Goal: Check status

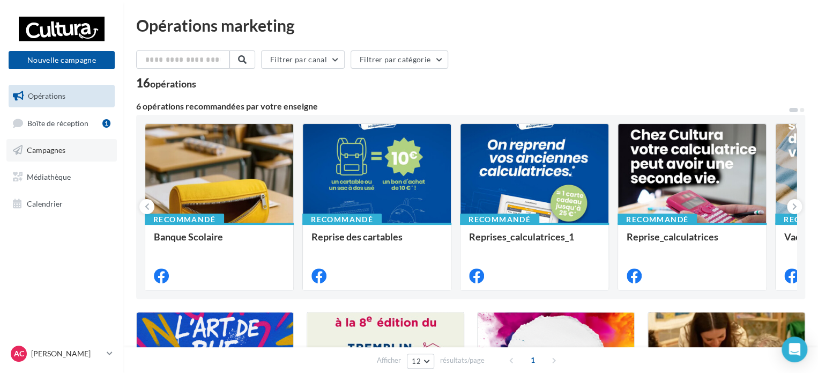
click at [46, 154] on link "Campagnes" at bounding box center [61, 150] width 110 height 23
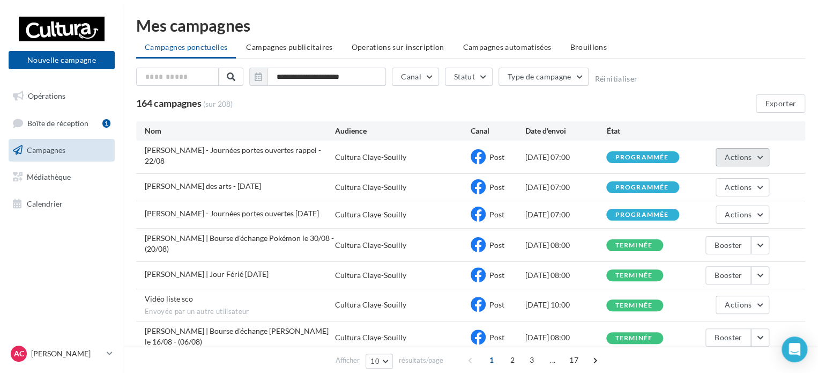
click at [762, 151] on button "Actions" at bounding box center [743, 157] width 54 height 18
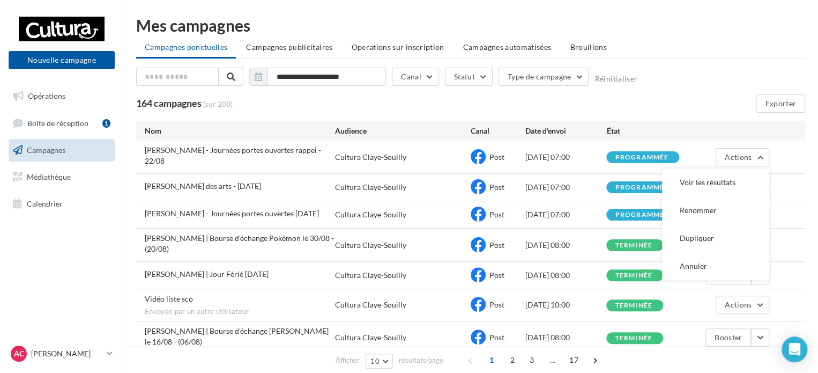
click at [360, 184] on div "Cultura Claye-Souilly" at bounding box center [370, 187] width 71 height 11
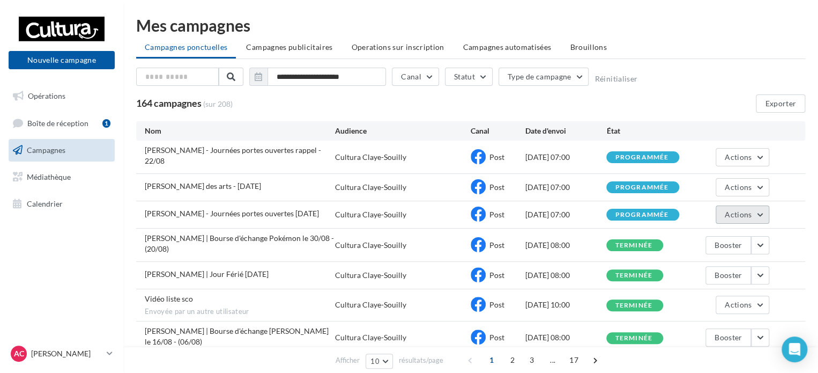
click at [733, 210] on span "Actions" at bounding box center [738, 214] width 27 height 9
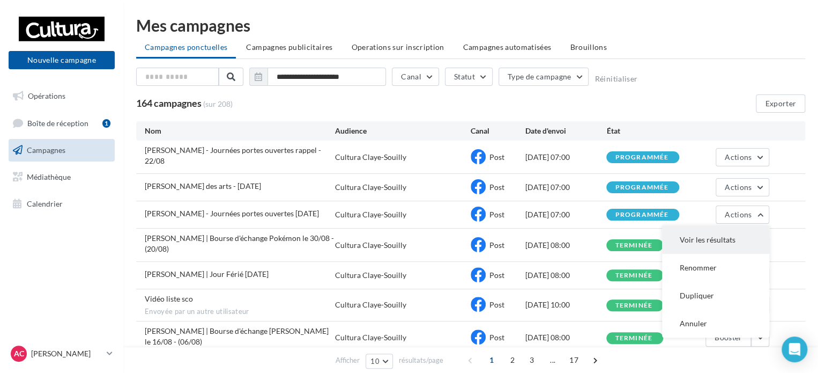
click at [702, 227] on button "Voir les résultats" at bounding box center [715, 240] width 107 height 28
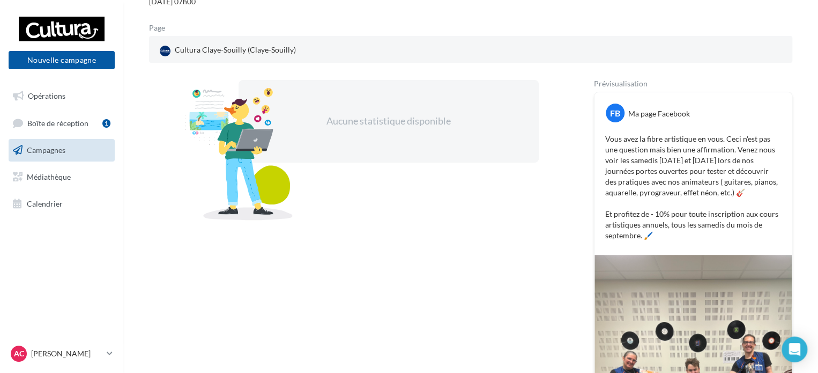
scroll to position [124, 0]
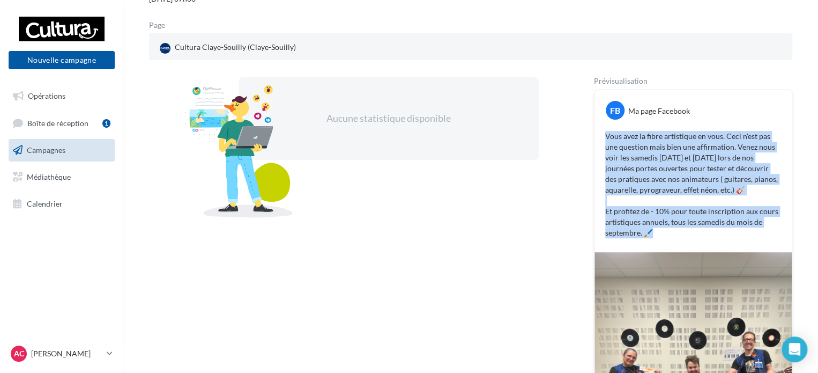
drag, startPoint x: 601, startPoint y: 132, endPoint x: 675, endPoint y: 231, distance: 122.9
click at [675, 231] on div "Vous avez la fibre artistique en vous. Ceci n'est pas une question mais bien un…" at bounding box center [693, 184] width 192 height 113
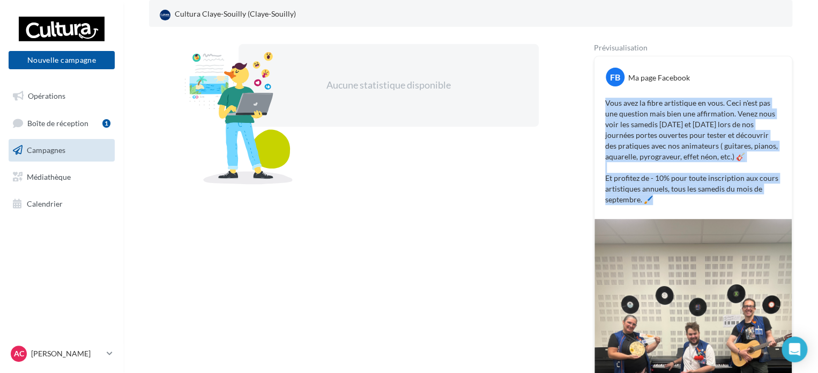
scroll to position [120, 0]
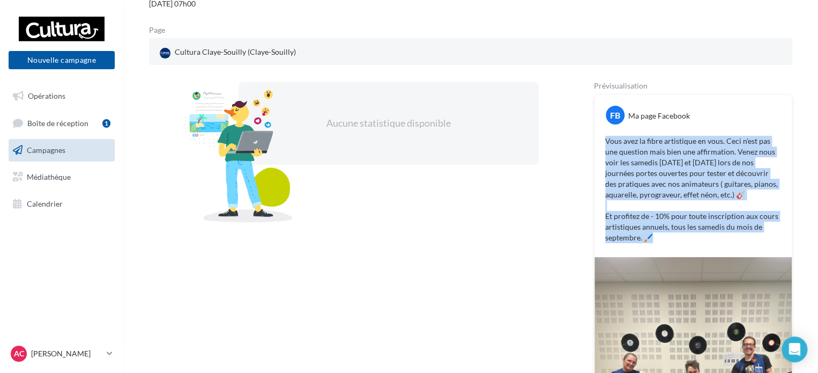
copy p "Vous avez la fibre artistique en vous. Ceci n'est pas une question mais bien un…"
